Goal: Task Accomplishment & Management: Complete application form

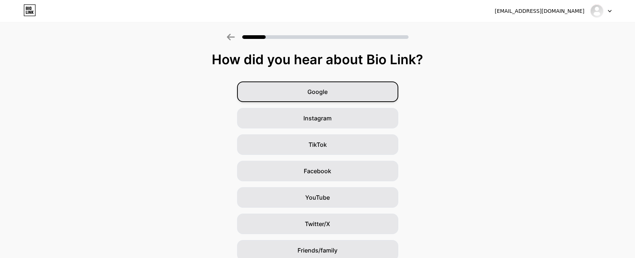
click at [313, 92] on span "Google" at bounding box center [318, 91] width 20 height 9
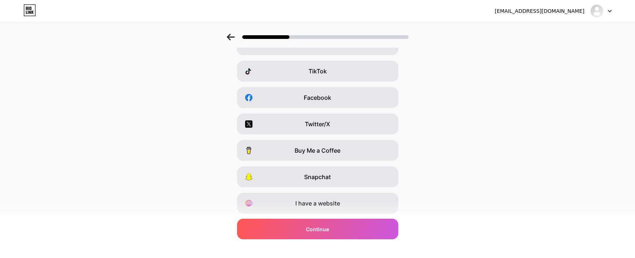
scroll to position [95, 0]
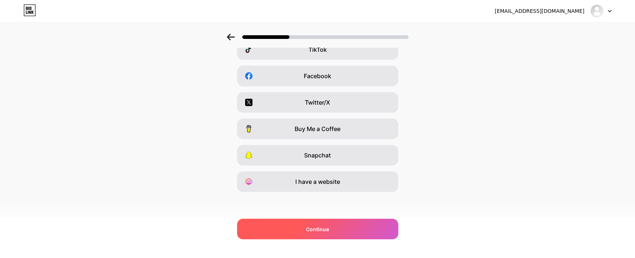
click at [328, 227] on span "Continue" at bounding box center [317, 229] width 23 height 8
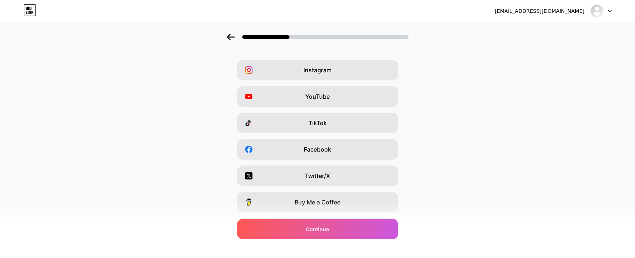
scroll to position [0, 0]
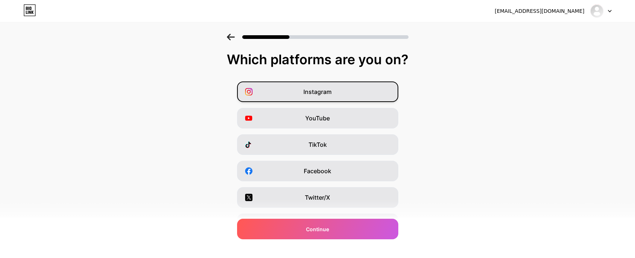
click at [325, 89] on span "Instagram" at bounding box center [318, 91] width 28 height 9
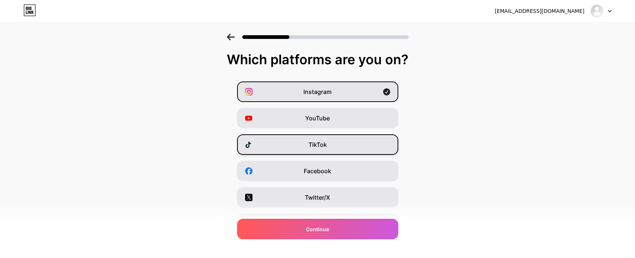
click at [306, 146] on div "TikTok" at bounding box center [317, 144] width 161 height 21
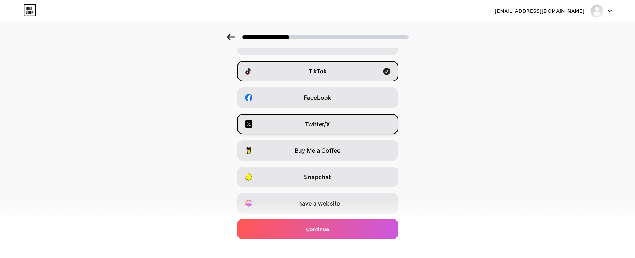
scroll to position [95, 0]
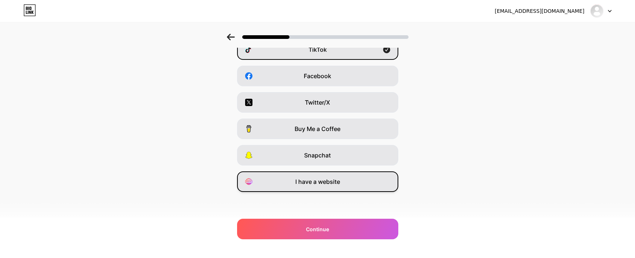
click at [316, 186] on div "I have a website" at bounding box center [317, 181] width 161 height 21
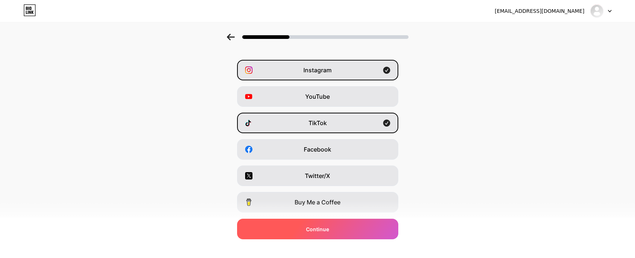
click at [323, 228] on span "Continue" at bounding box center [317, 229] width 23 height 8
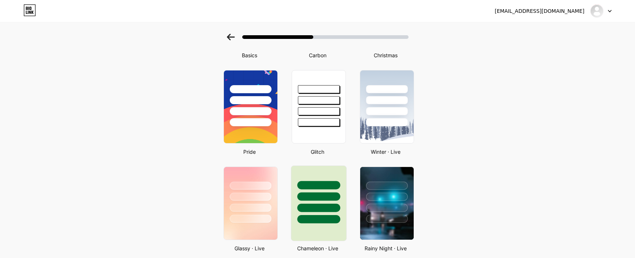
scroll to position [220, 0]
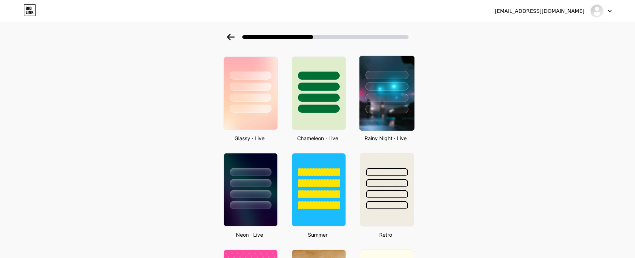
click at [390, 112] on div at bounding box center [387, 109] width 43 height 8
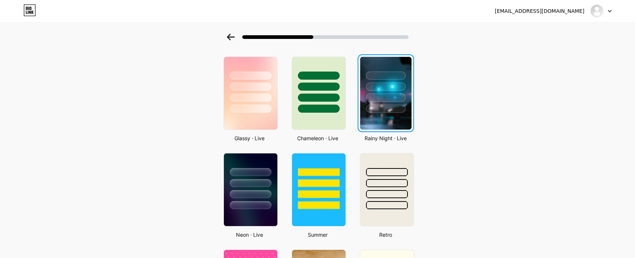
scroll to position [0, 0]
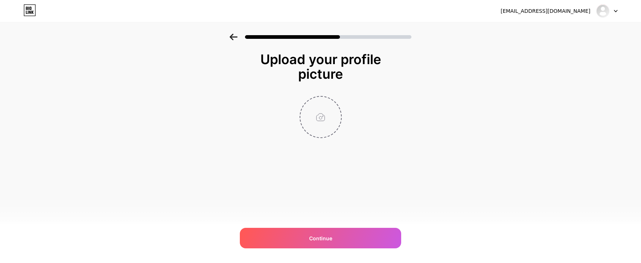
click at [316, 115] on input "file" at bounding box center [320, 117] width 41 height 41
type input "C:\fakepath\s-l1200.jpg"
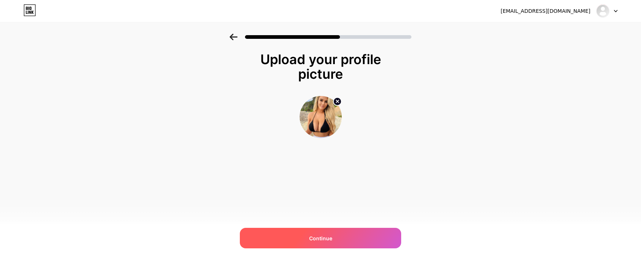
click at [307, 240] on div "Continue" at bounding box center [320, 238] width 161 height 21
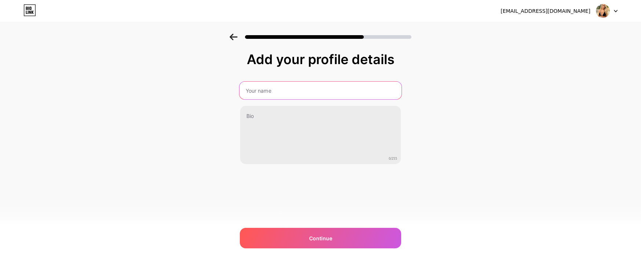
click at [261, 92] on input "text" at bounding box center [320, 91] width 162 height 18
type input "[PERSON_NAME]"
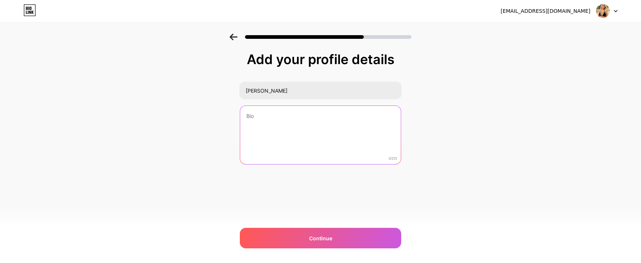
click at [279, 125] on textarea at bounding box center [320, 135] width 161 height 59
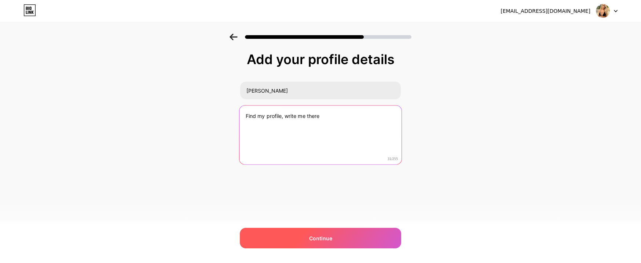
type textarea "Find my profile, write me there"
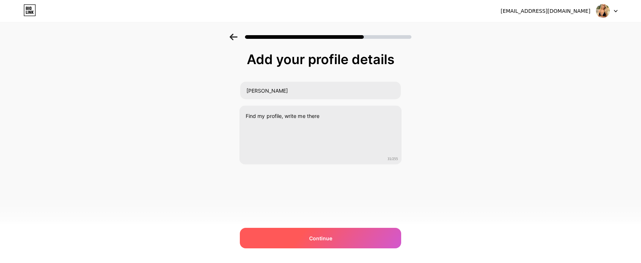
click at [315, 240] on span "Continue" at bounding box center [320, 239] width 23 height 8
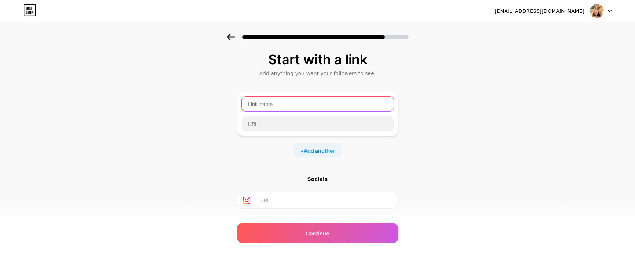
click at [279, 106] on input "text" at bounding box center [318, 103] width 152 height 15
click at [235, 36] on icon at bounding box center [231, 37] width 8 height 7
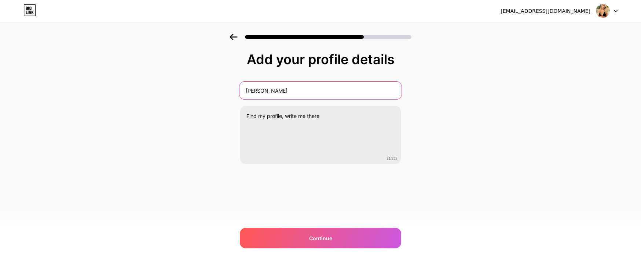
drag, startPoint x: 285, startPoint y: 92, endPoint x: 226, endPoint y: 90, distance: 59.1
click at [226, 90] on div "Add your profile details [PERSON_NAME] Find my profile, write me there 31/255 C…" at bounding box center [320, 118] width 641 height 168
paste input "[PERSON_NAME]"
type input "[PERSON_NAME]"
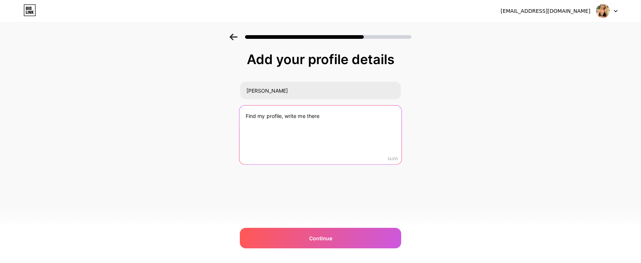
click at [301, 125] on textarea "Find my profile, write me there" at bounding box center [320, 136] width 162 height 60
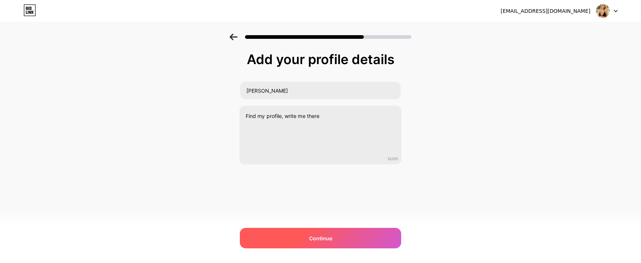
click at [311, 235] on span "Continue" at bounding box center [320, 239] width 23 height 8
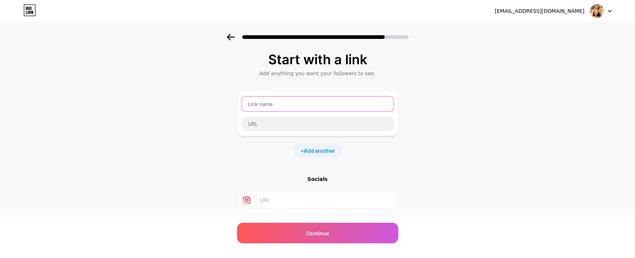
click at [273, 104] on input "text" at bounding box center [318, 103] width 152 height 15
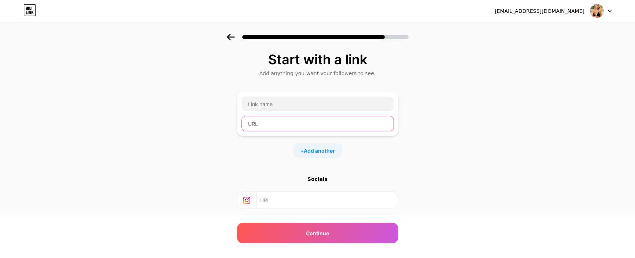
click at [265, 123] on input "text" at bounding box center [318, 123] width 152 height 15
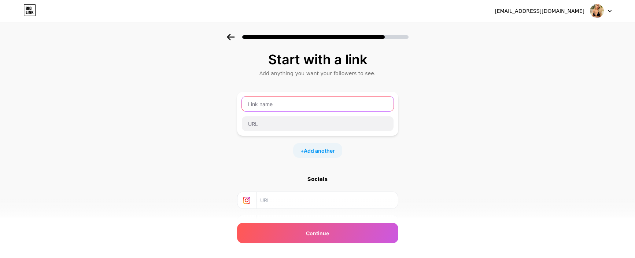
click at [262, 107] on input "text" at bounding box center [318, 103] width 152 height 15
type input "Follow me"
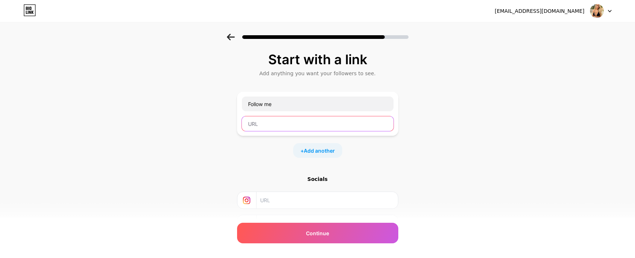
click at [261, 123] on input "text" at bounding box center [318, 123] width 152 height 15
click at [265, 126] on input "text" at bounding box center [318, 123] width 152 height 15
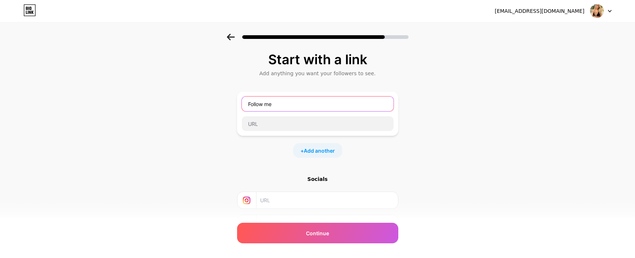
drag, startPoint x: 278, startPoint y: 104, endPoint x: 232, endPoint y: 98, distance: 46.5
click at [232, 98] on div "Start with a link Add anything you want your followers to see. Follow me + Add …" at bounding box center [317, 163] width 635 height 258
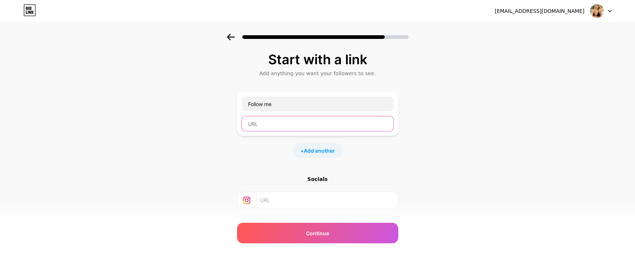
click at [258, 124] on input "text" at bounding box center [318, 123] width 152 height 15
click at [275, 125] on input "text" at bounding box center [318, 123] width 152 height 15
paste input "[URL][DOMAIN_NAME]"
type input "[URL][DOMAIN_NAME]"
click at [275, 203] on input "text" at bounding box center [326, 200] width 133 height 16
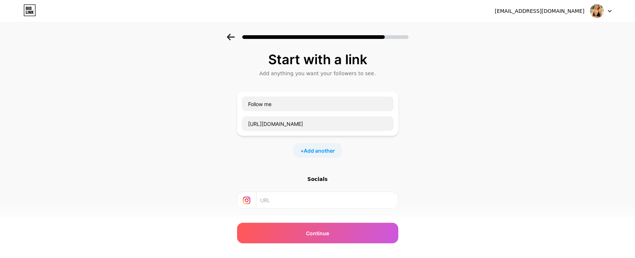
scroll to position [63, 0]
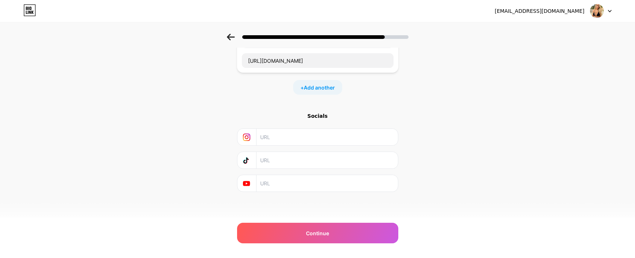
paste input "[URL][DOMAIN_NAME]"
type input "[URL][DOMAIN_NAME]"
click at [271, 161] on input "text" at bounding box center [326, 160] width 133 height 16
paste input "[URL][DOMAIN_NAME]"
type input "[URL][DOMAIN_NAME]"
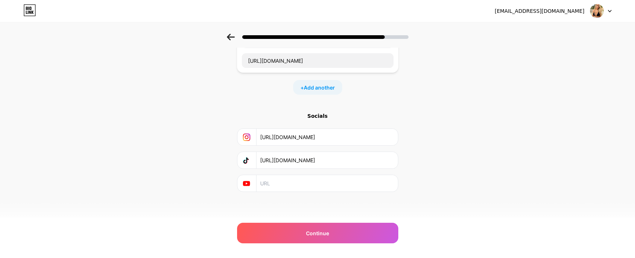
click at [271, 177] on input "text" at bounding box center [326, 183] width 133 height 16
paste input "[URL][DOMAIN_NAME]"
type input "[URL][DOMAIN_NAME]"
drag, startPoint x: 334, startPoint y: 137, endPoint x: 245, endPoint y: 134, distance: 88.8
click at [245, 134] on div "[URL][DOMAIN_NAME]" at bounding box center [318, 137] width 152 height 16
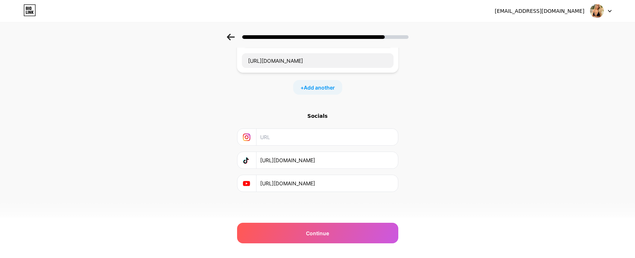
drag, startPoint x: 342, startPoint y: 160, endPoint x: 242, endPoint y: 154, distance: 100.3
click at [242, 154] on div "[URL][DOMAIN_NAME]" at bounding box center [318, 160] width 152 height 16
drag, startPoint x: 316, startPoint y: 181, endPoint x: 219, endPoint y: 173, distance: 97.9
click at [219, 173] on div "Start with a link Add anything you want your followers to see. Follow me [URL][…" at bounding box center [317, 100] width 635 height 258
click at [311, 84] on span "Add another" at bounding box center [319, 88] width 31 height 8
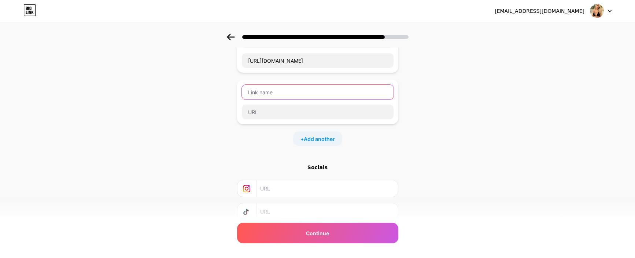
click at [262, 90] on input "text" at bounding box center [318, 92] width 152 height 15
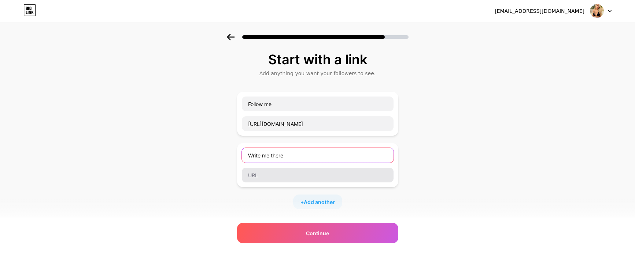
type input "Write me there"
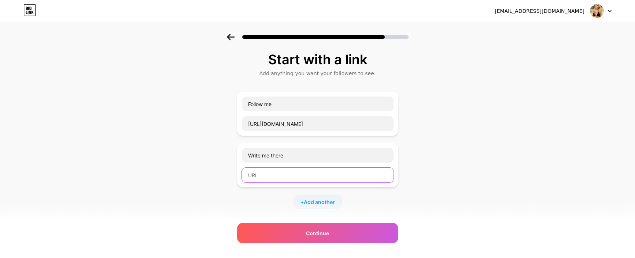
click at [262, 174] on input "text" at bounding box center [318, 175] width 152 height 15
paste input "[URL][DOMAIN_NAME]"
type input "[URL][DOMAIN_NAME]"
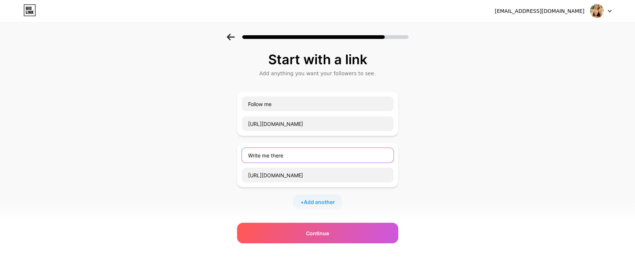
click at [291, 155] on input "Write me there" at bounding box center [318, 155] width 152 height 15
paste input "🍒"
type input "Write me there🍒"
click at [302, 202] on div "+ Add another" at bounding box center [317, 201] width 49 height 15
click at [279, 206] on input "text" at bounding box center [318, 206] width 152 height 15
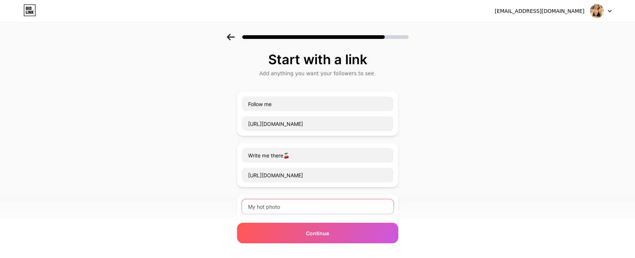
paste input "🌶"
click at [289, 208] on input "My hot photo🌶" at bounding box center [318, 206] width 152 height 15
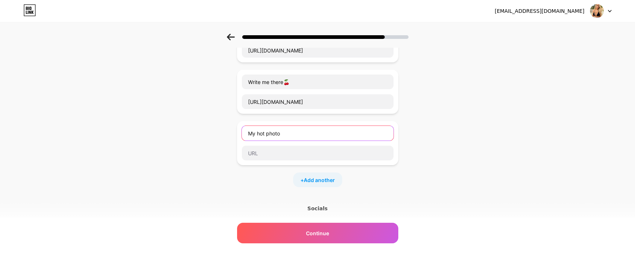
type input "My hot photo"
click at [223, 152] on div "Start with a link Add anything you want your followers to see. Follow me [URL][…" at bounding box center [317, 140] width 635 height 360
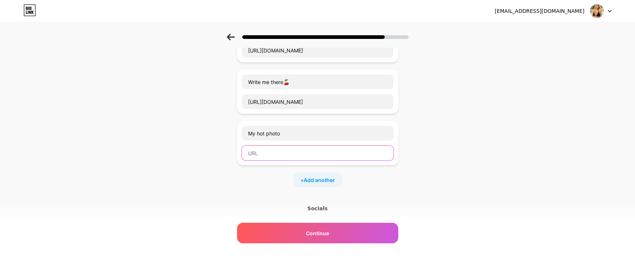
click at [268, 152] on input "text" at bounding box center [318, 153] width 152 height 15
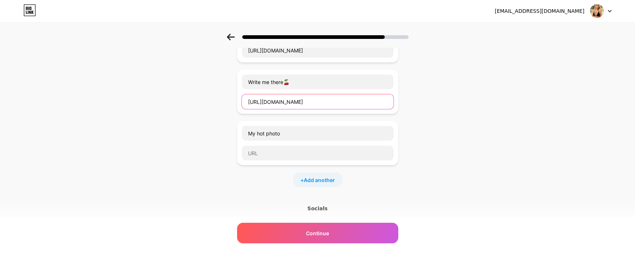
drag, startPoint x: 333, startPoint y: 103, endPoint x: 241, endPoint y: 102, distance: 91.7
click at [241, 102] on div "Write me there🍒 [URL][DOMAIN_NAME]" at bounding box center [317, 92] width 161 height 44
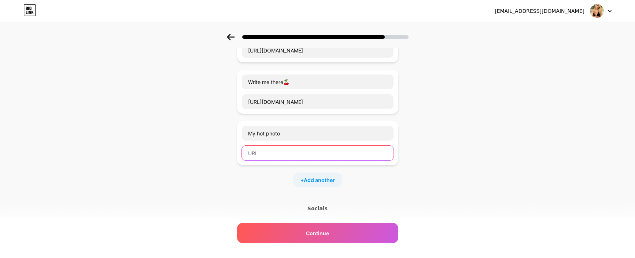
click at [264, 155] on input "text" at bounding box center [318, 153] width 152 height 15
paste input "[URL][DOMAIN_NAME]"
type input "[URL][DOMAIN_NAME]"
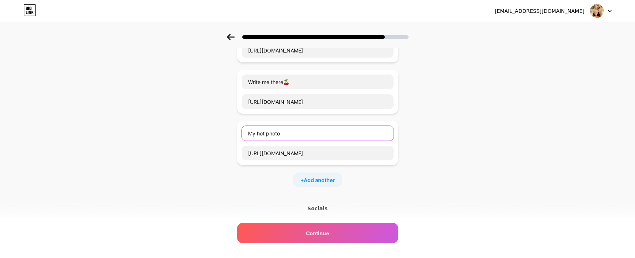
click at [291, 136] on input "My hot photo" at bounding box center [318, 133] width 152 height 15
paste input "🍑"
type input "My hot photo, search me sarah4912🍑"
click at [214, 152] on div "Start with a link Add anything you want your followers to see. Follow me [URL][…" at bounding box center [317, 140] width 635 height 360
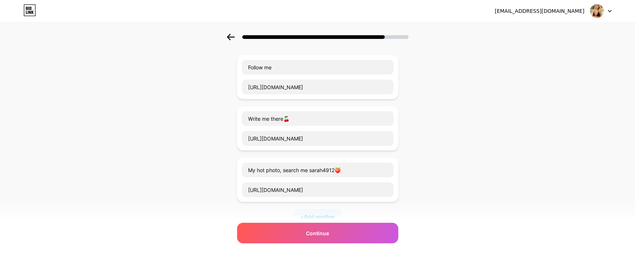
scroll to position [147, 0]
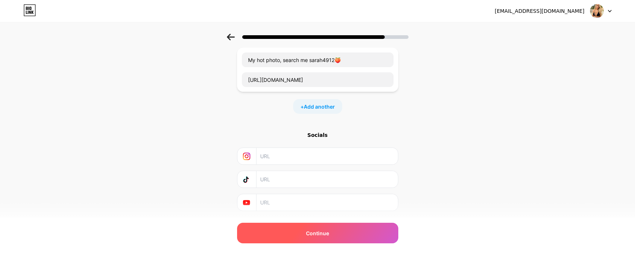
click at [325, 239] on div "Continue" at bounding box center [317, 233] width 161 height 21
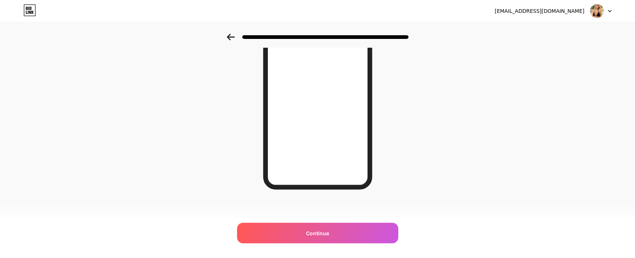
scroll to position [111, 0]
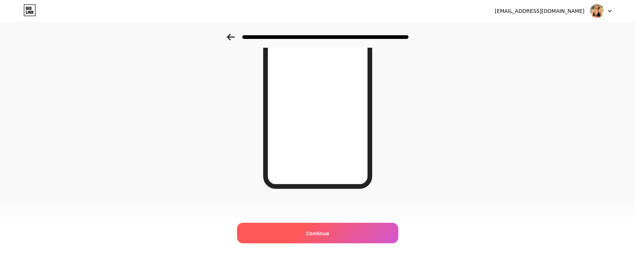
click at [324, 234] on span "Continue" at bounding box center [317, 233] width 23 height 8
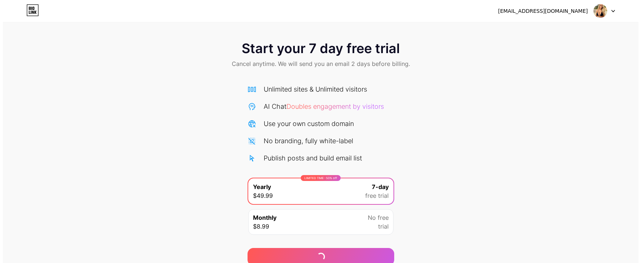
scroll to position [32, 0]
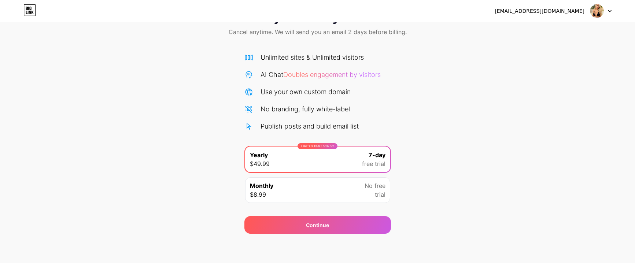
click at [368, 190] on div "No free trial" at bounding box center [375, 190] width 21 height 18
click at [353, 160] on div "LIMITED TIME : 50% off Yearly $49.99 7-day free trial" at bounding box center [317, 160] width 145 height 26
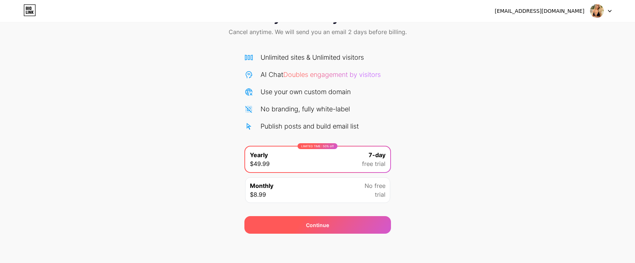
click at [329, 226] on div "Continue" at bounding box center [318, 225] width 147 height 18
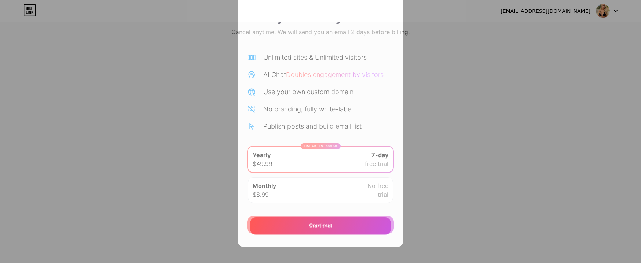
scroll to position [81, 0]
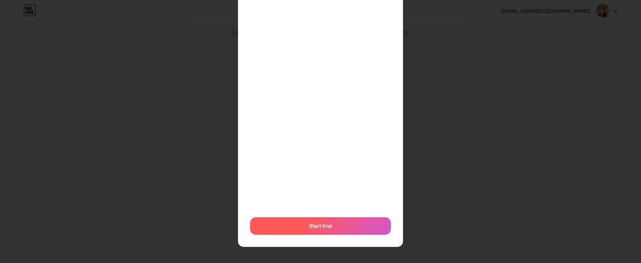
click at [316, 227] on span "Start trial" at bounding box center [320, 226] width 23 height 8
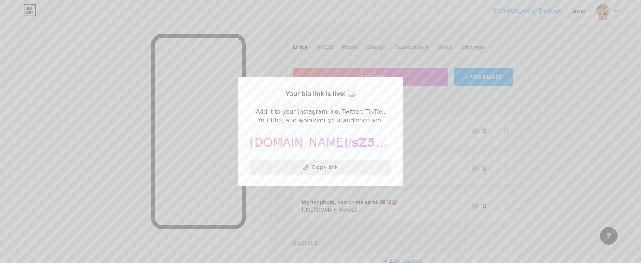
click at [306, 166] on icon at bounding box center [305, 167] width 5 height 5
click at [566, 100] on div at bounding box center [320, 131] width 641 height 263
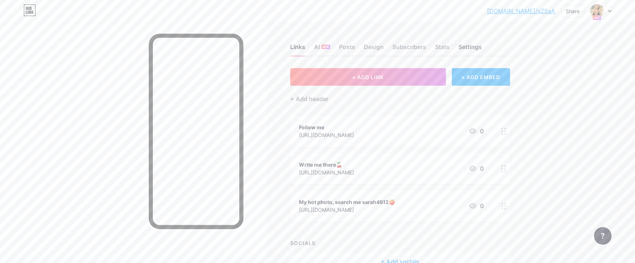
click at [473, 49] on div "Settings" at bounding box center [470, 49] width 23 height 13
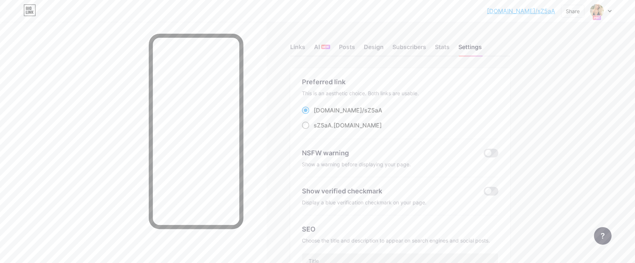
click at [323, 125] on span "sZ5aA" at bounding box center [323, 125] width 18 height 7
click at [319, 130] on input "sZ5aA .[DOMAIN_NAME]" at bounding box center [316, 132] width 5 height 5
radio input "true"
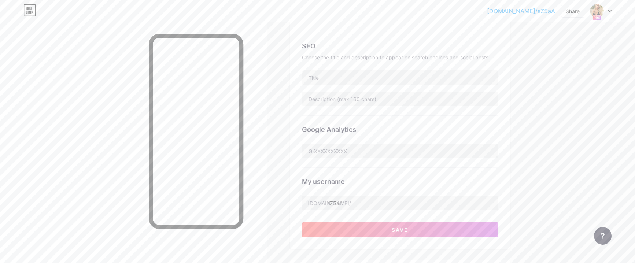
scroll to position [220, 0]
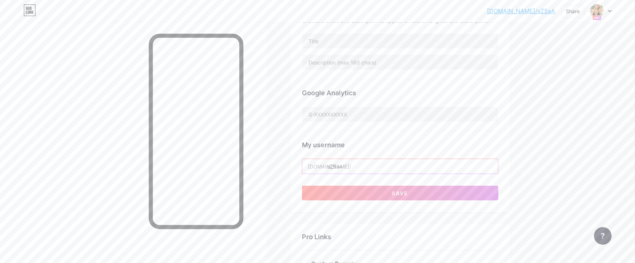
click at [347, 159] on input "sZ5aA" at bounding box center [400, 166] width 196 height 15
drag, startPoint x: 349, startPoint y: 165, endPoint x: 330, endPoint y: 164, distance: 19.1
click at [330, 164] on input "sZ5aA" at bounding box center [400, 166] width 196 height 15
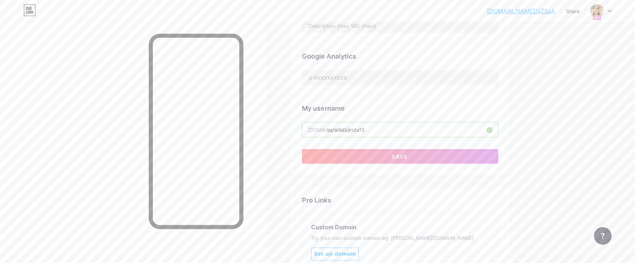
scroll to position [147, 0]
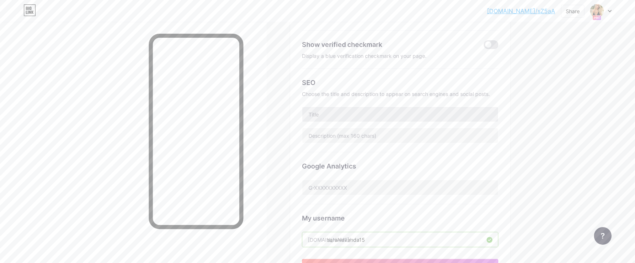
type input "sarahlavanda15"
click at [315, 112] on input "text" at bounding box center [400, 114] width 196 height 15
type input "EroSarah"
click at [316, 136] on input "text" at bounding box center [400, 135] width 196 height 15
click at [493, 45] on span at bounding box center [491, 44] width 15 height 9
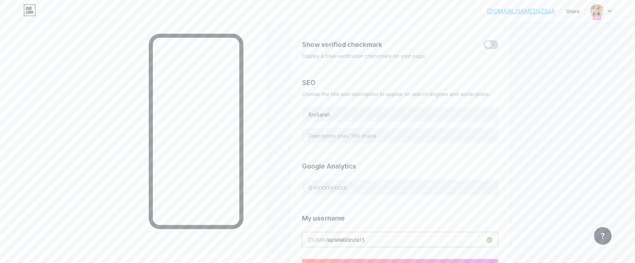
click at [484, 47] on input "checkbox" at bounding box center [484, 47] width 0 height 0
click at [338, 114] on input "EroSarah" at bounding box center [400, 114] width 196 height 15
click at [334, 129] on input "text" at bounding box center [400, 135] width 196 height 15
type input "M"
click at [291, 137] on div "Links AI NEW Posts Design Subscribers Stats Settings Preferred link This is an …" at bounding box center [270, 186] width 541 height 622
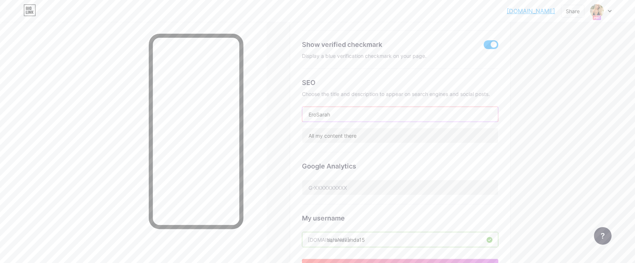
click at [339, 114] on input "EroSarah" at bounding box center [400, 114] width 196 height 15
click at [364, 135] on input "All my content there" at bounding box center [400, 135] width 196 height 15
click at [323, 134] on input "All my content there" at bounding box center [400, 135] width 196 height 15
click at [326, 135] on input "All my content there" at bounding box center [400, 135] width 196 height 15
click at [377, 136] on input "All my warm content there" at bounding box center [400, 135] width 196 height 15
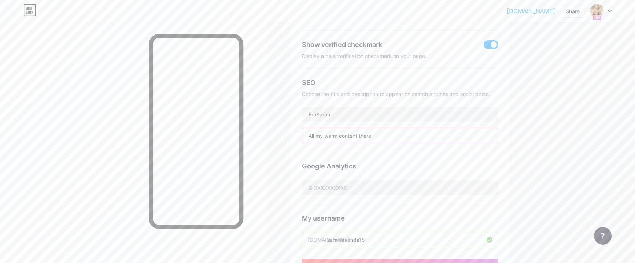
paste input "🍑"
type input "All my warm content there🍑"
click at [352, 118] on input "EroSarah" at bounding box center [400, 114] width 196 height 15
type input "EroSarah"
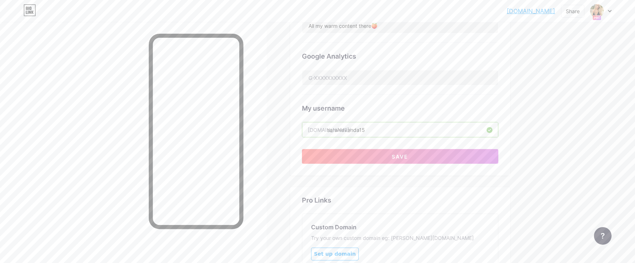
click at [343, 129] on input "sarahlavanda15" at bounding box center [400, 129] width 196 height 15
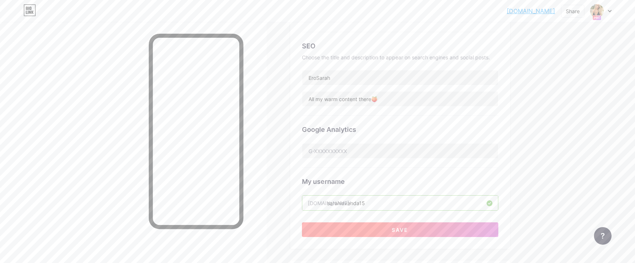
click at [377, 231] on button "Save" at bounding box center [400, 230] width 197 height 15
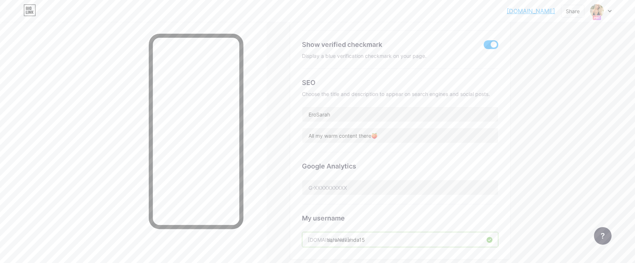
scroll to position [37, 0]
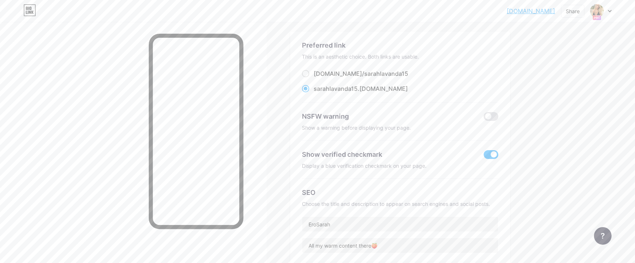
click at [317, 114] on div "NSFW warning" at bounding box center [387, 116] width 171 height 10
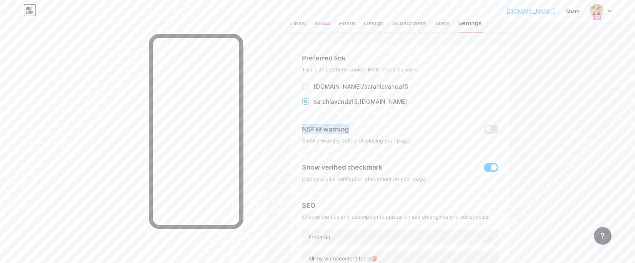
scroll to position [0, 0]
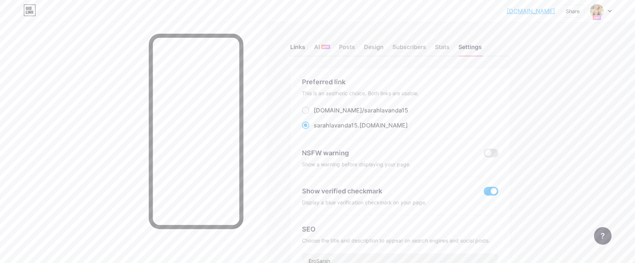
click at [300, 47] on div "Links" at bounding box center [297, 49] width 15 height 13
